Goal: Transaction & Acquisition: Purchase product/service

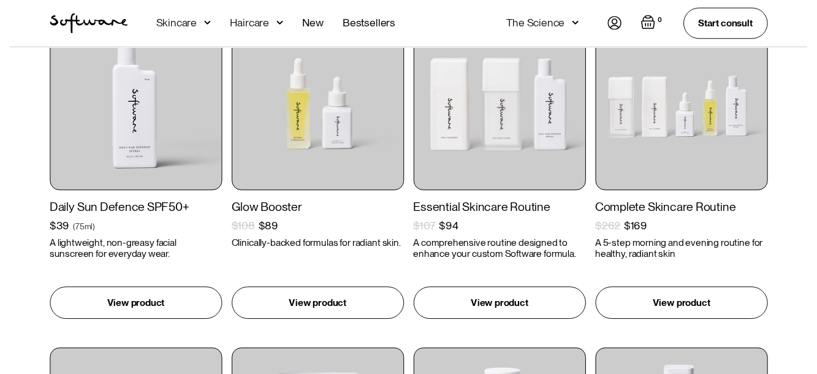
scroll to position [368, 0]
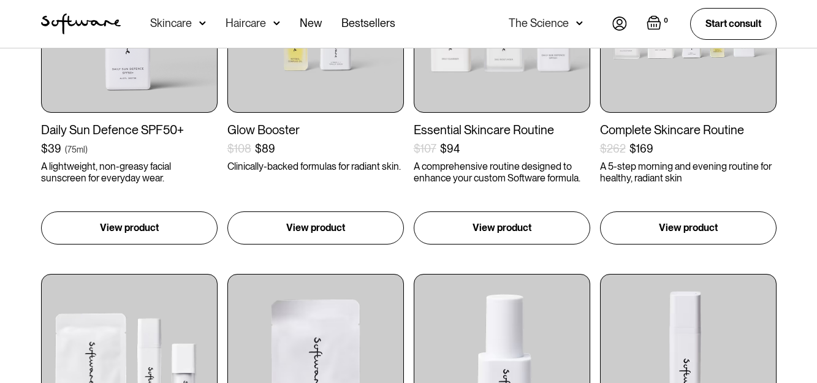
click at [192, 25] on div "Skincare" at bounding box center [178, 24] width 56 height 48
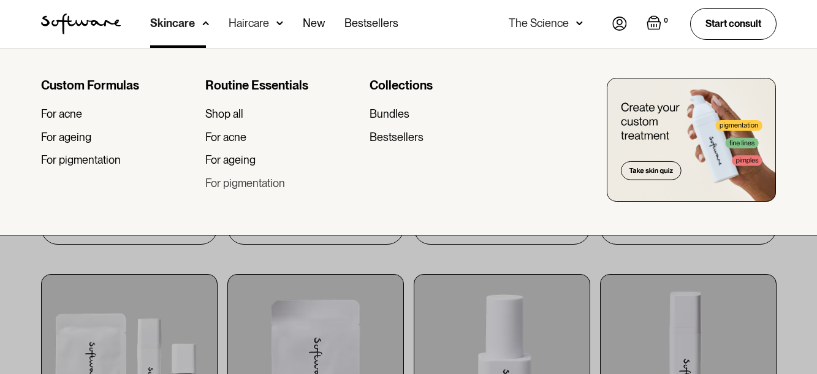
click at [235, 184] on div "For pigmentation" at bounding box center [245, 182] width 80 height 13
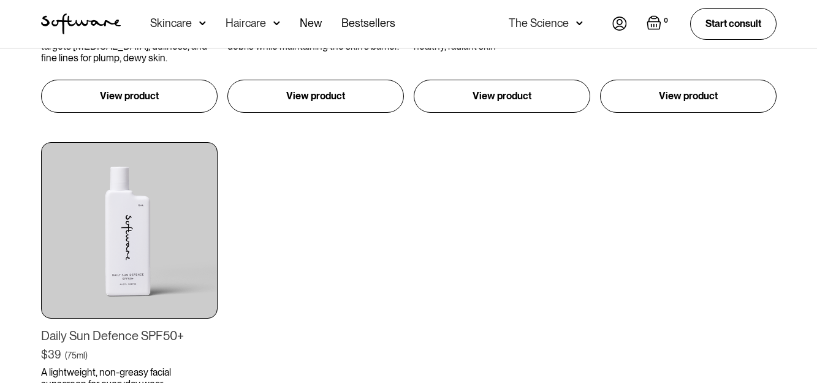
scroll to position [858, 0]
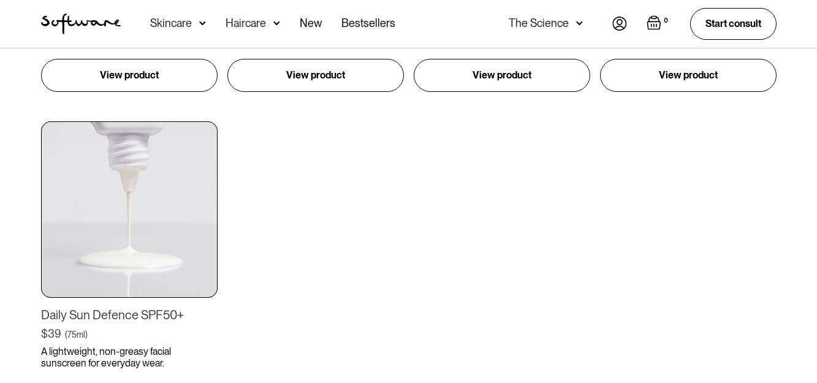
click at [83, 312] on div "Daily Sun Defence SPF50+" at bounding box center [129, 315] width 176 height 15
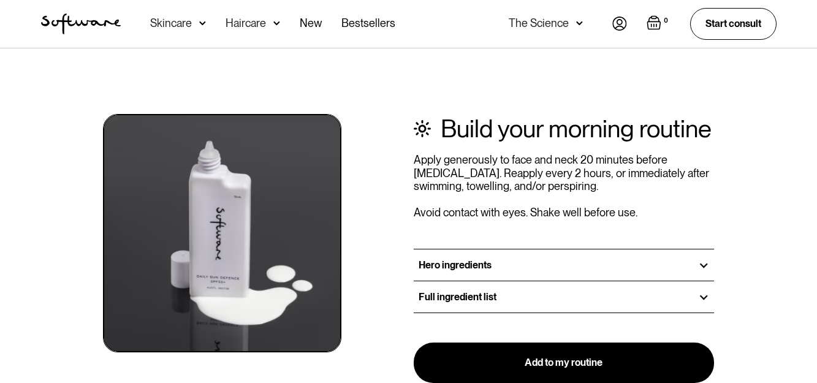
scroll to position [1348, 0]
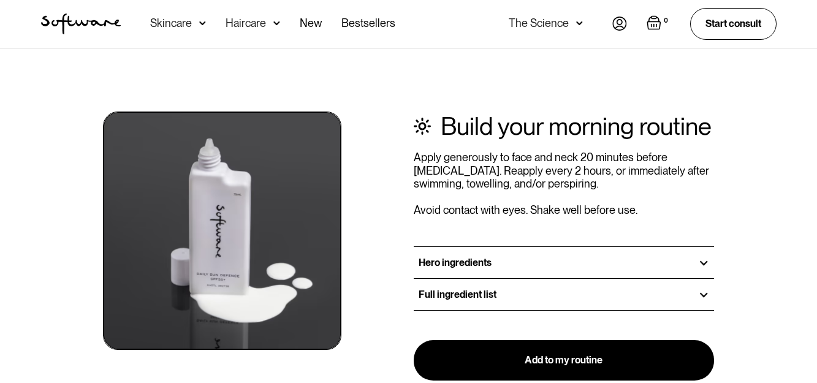
click at [614, 292] on div "Full ingredient list" at bounding box center [563, 294] width 301 height 31
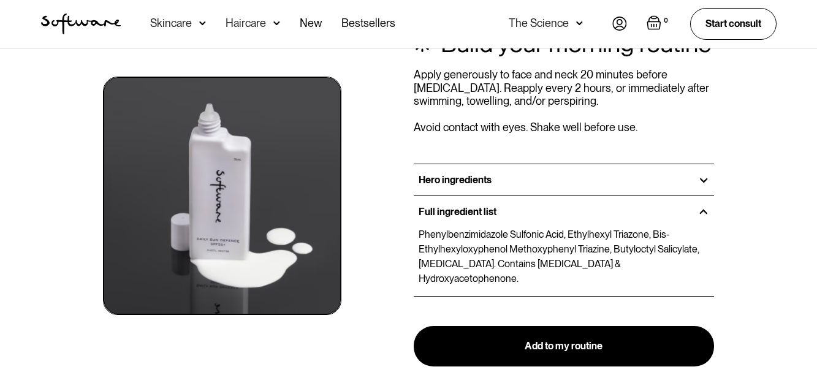
scroll to position [1470, 0]
